Goal: Task Accomplishment & Management: Use online tool/utility

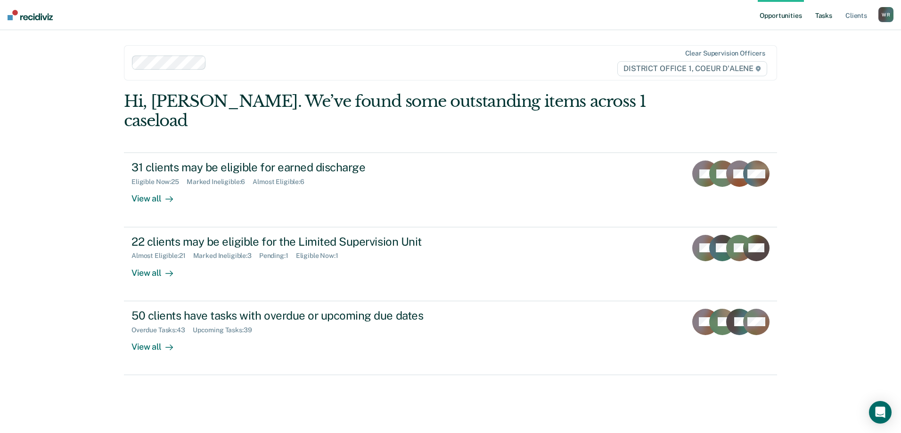
click at [821, 20] on link "Tasks" at bounding box center [823, 15] width 21 height 30
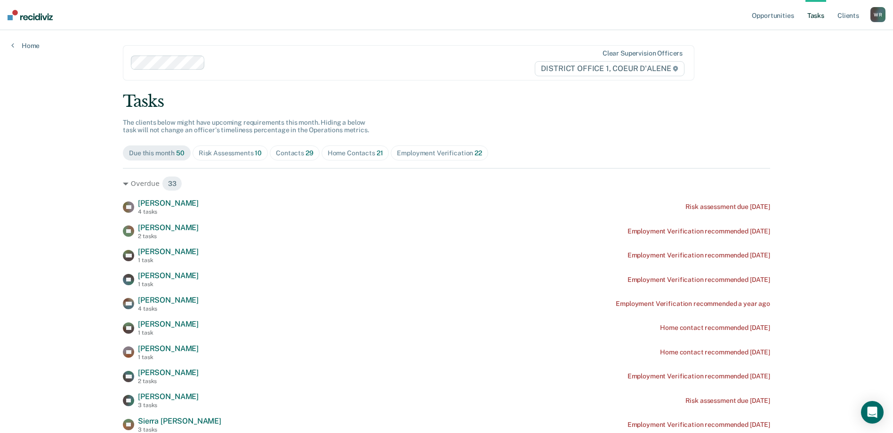
click at [452, 155] on div "Employment Verification 22" at bounding box center [439, 153] width 85 height 8
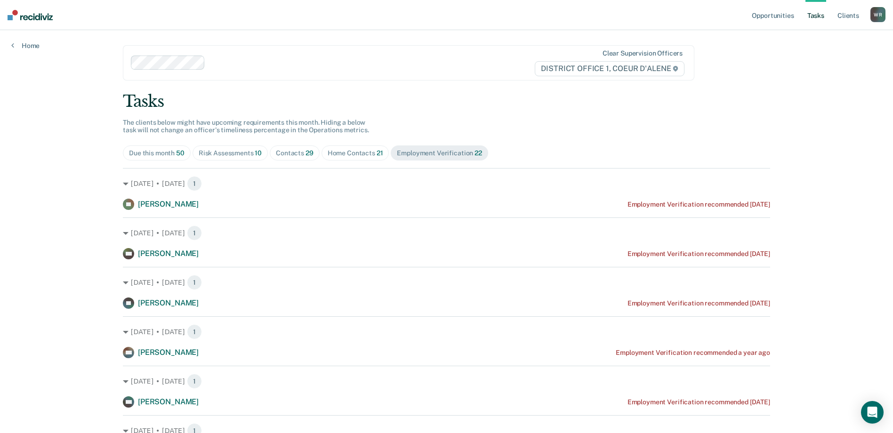
click at [348, 149] on div "Home Contacts 21" at bounding box center [356, 153] width 56 height 8
click at [306, 152] on span "29" at bounding box center [310, 153] width 8 height 8
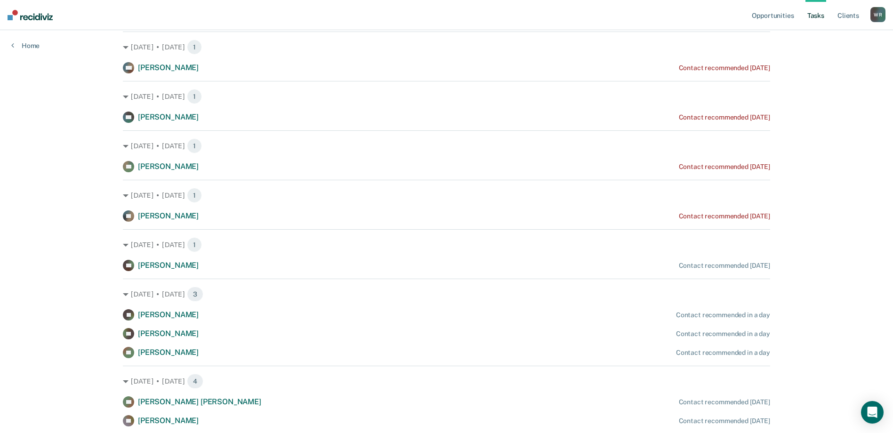
scroll to position [188, 0]
